Goal: Communication & Community: Answer question/provide support

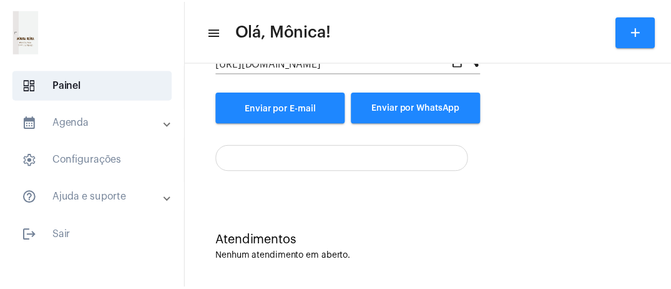
scroll to position [177, 0]
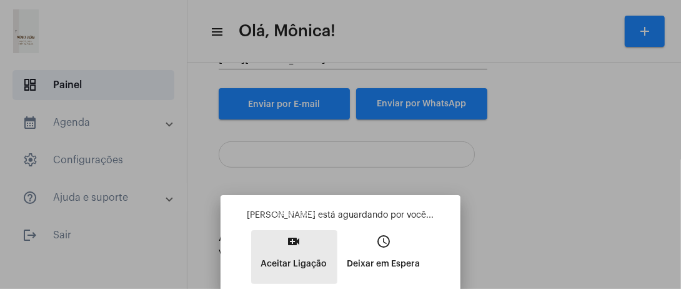
click at [303, 250] on button "video_call Aceitar Ligação" at bounding box center [294, 257] width 86 height 54
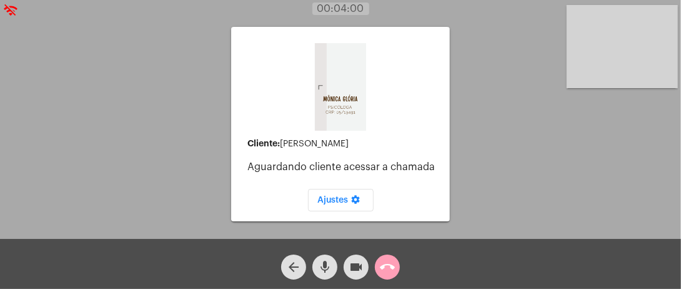
click at [390, 264] on mat-icon "call_end" at bounding box center [387, 266] width 15 height 15
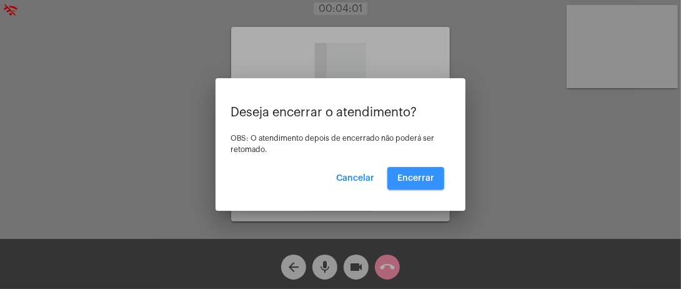
click at [409, 171] on button "Encerrar" at bounding box center [415, 178] width 57 height 22
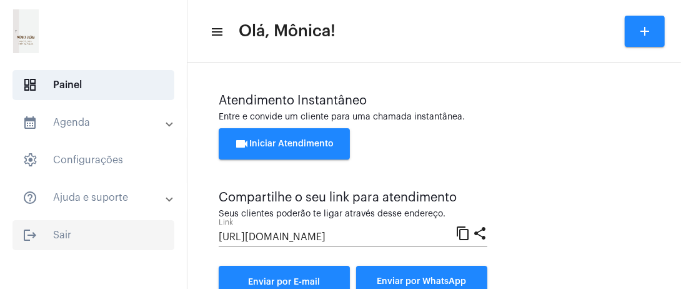
click at [50, 240] on span "logout Sair" at bounding box center [93, 235] width 162 height 30
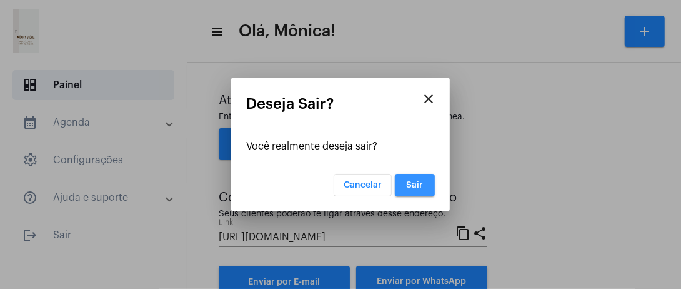
click at [424, 185] on button "Sair" at bounding box center [415, 185] width 40 height 22
